Goal: Navigation & Orientation: Find specific page/section

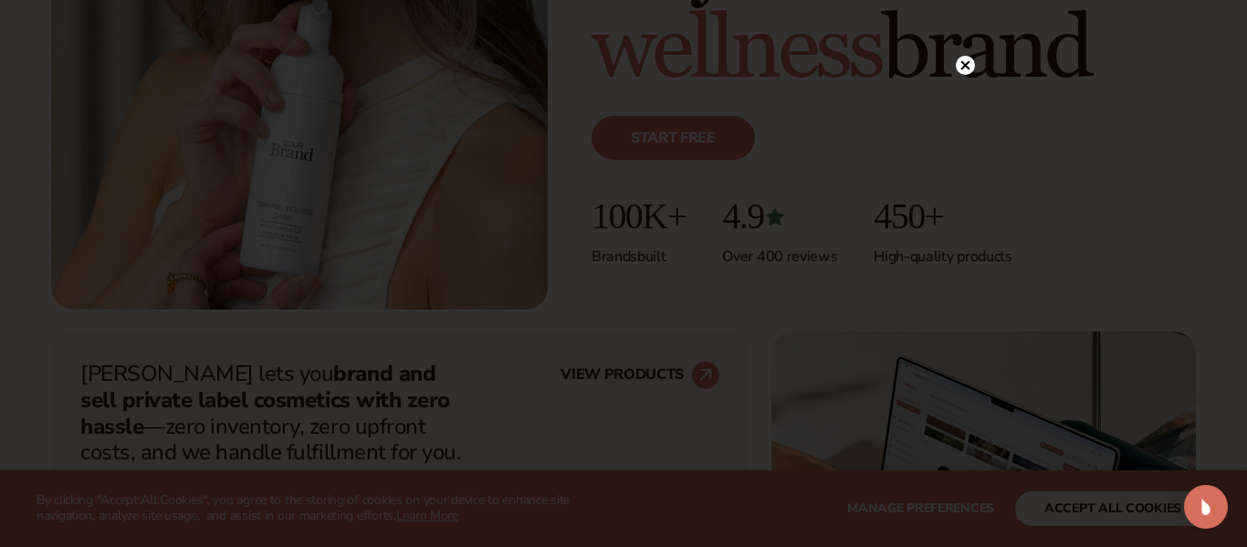
scroll to position [434, 0]
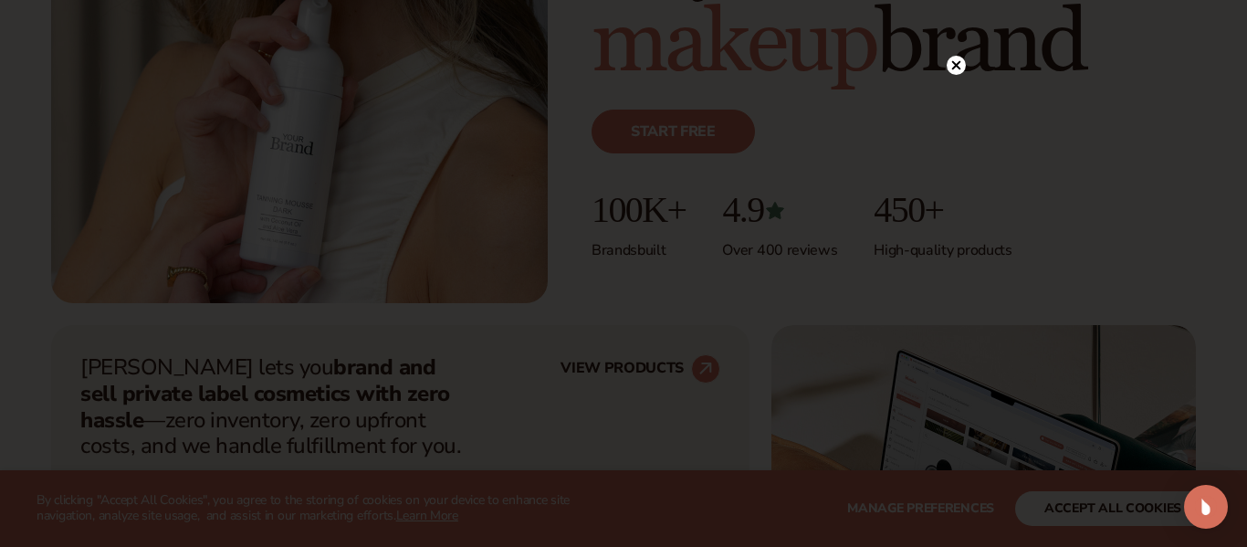
click at [958, 78] on div at bounding box center [955, 65] width 19 height 32
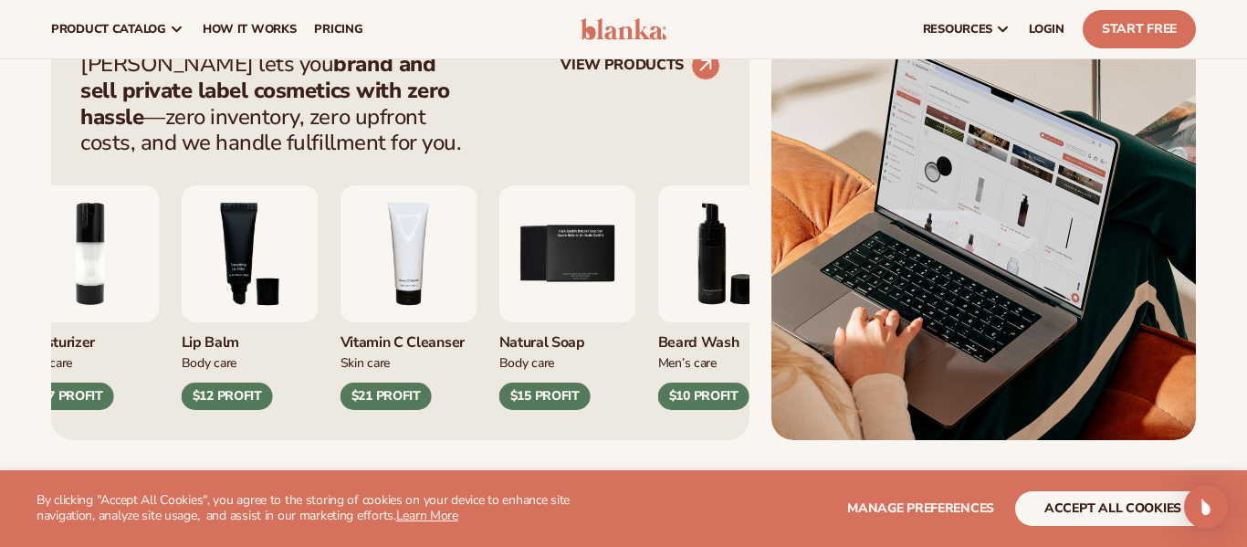
scroll to position [714, 0]
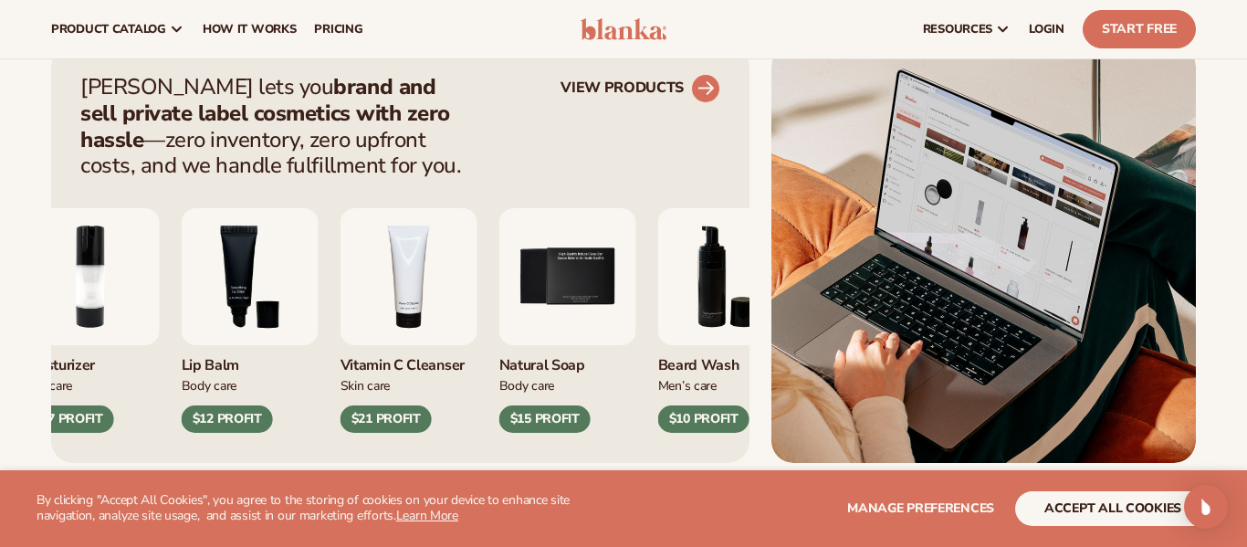
click at [695, 94] on circle at bounding box center [705, 88] width 40 height 40
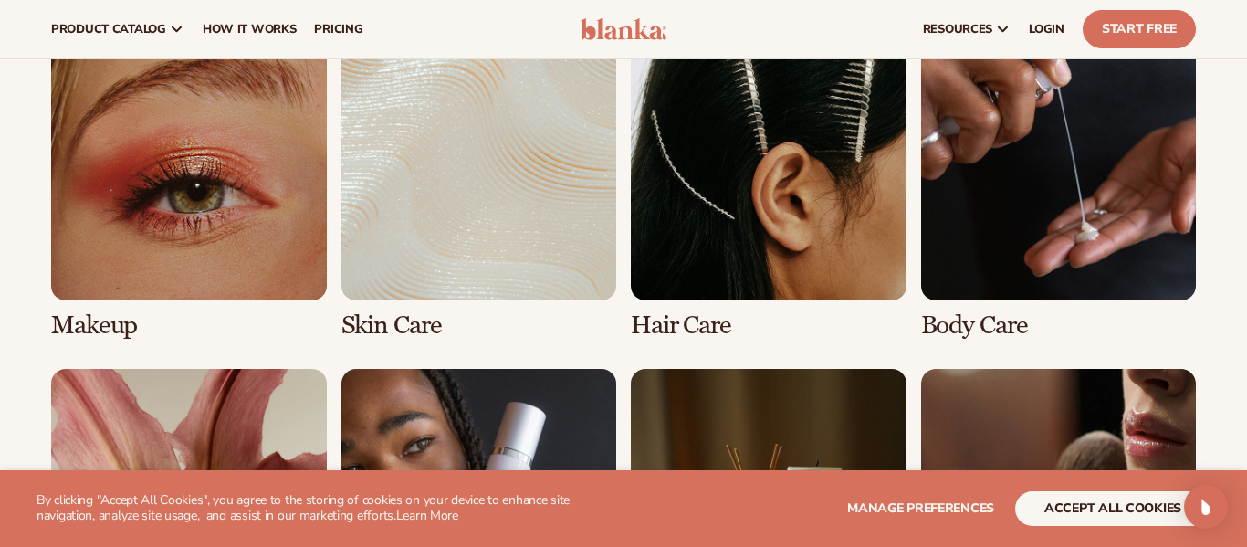
scroll to position [1332, 0]
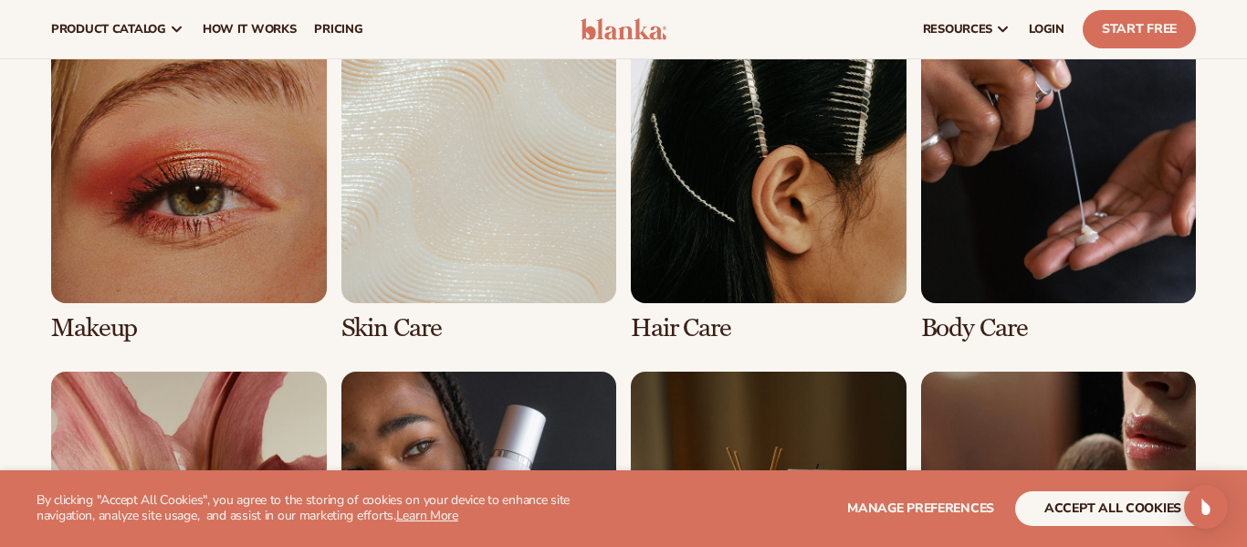
click at [559, 300] on link "2 / 8" at bounding box center [479, 185] width 276 height 314
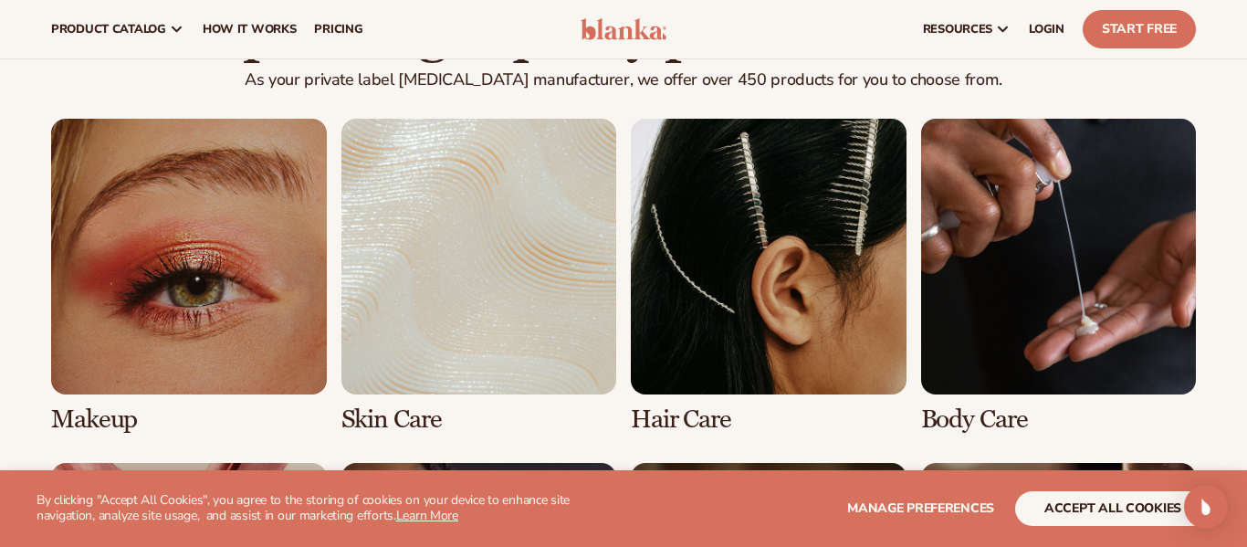
scroll to position [1260, 0]
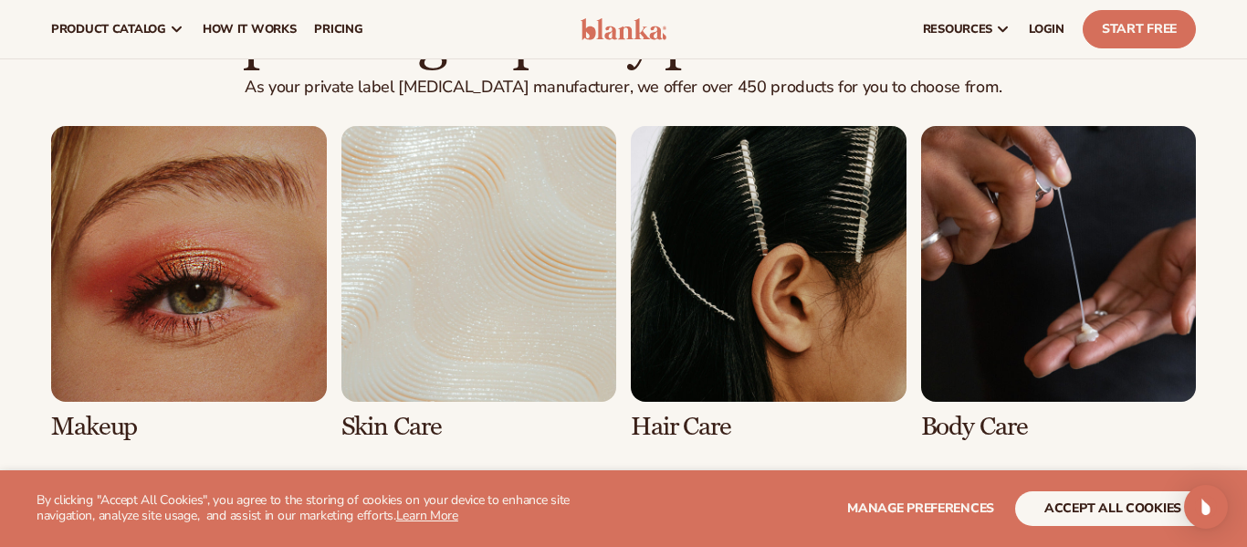
click at [508, 358] on link "2 / 8" at bounding box center [479, 283] width 276 height 314
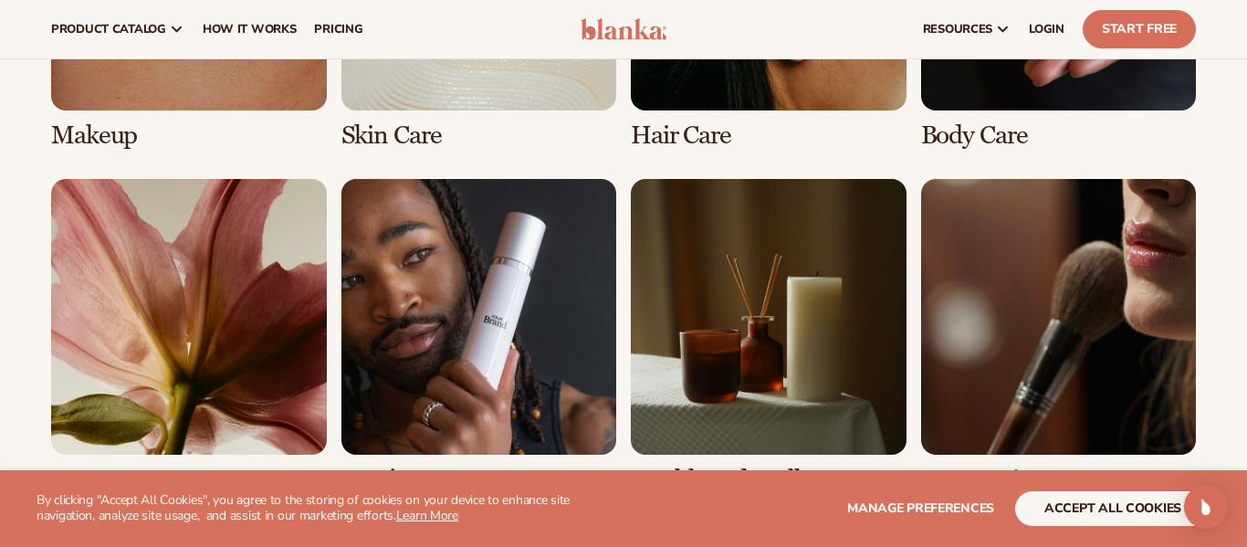
scroll to position [1522, 0]
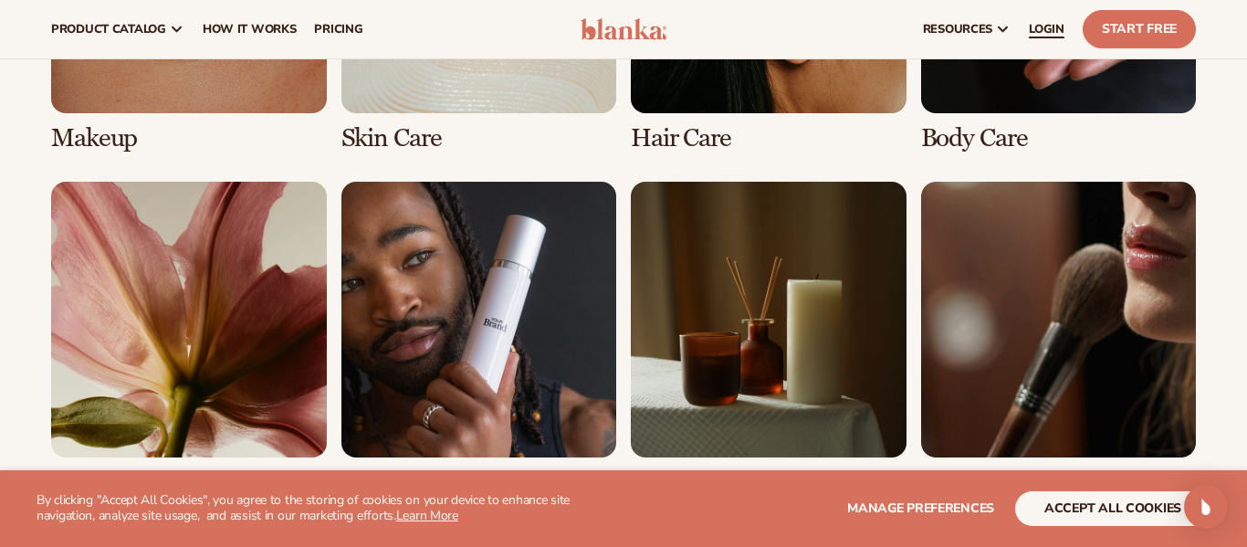
click at [1064, 35] on span "LOGIN" at bounding box center [1047, 29] width 36 height 15
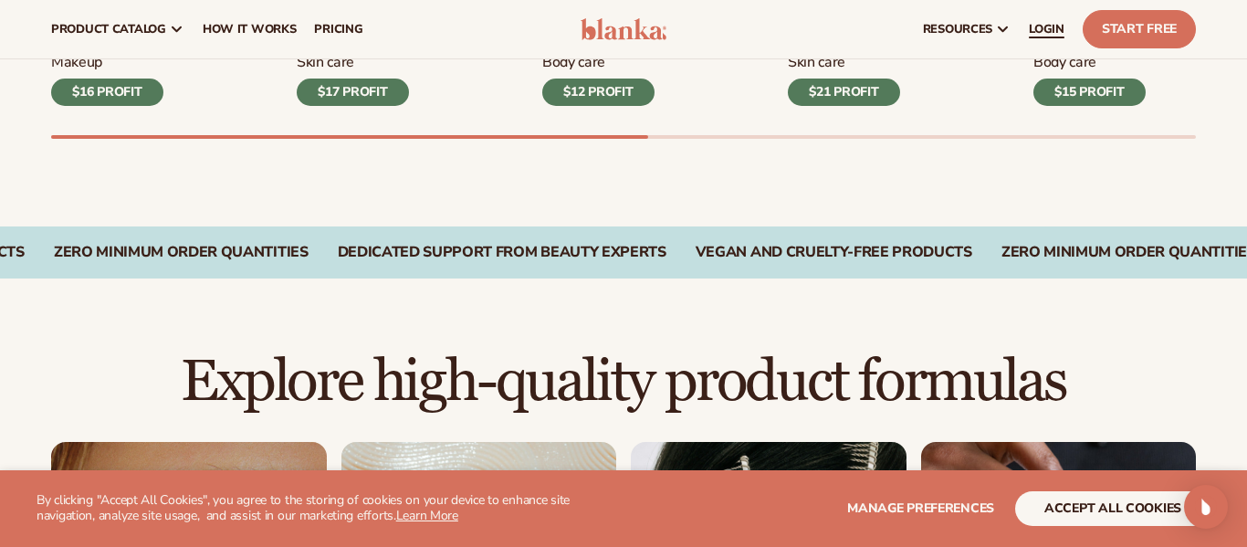
scroll to position [916, 0]
